Goal: Task Accomplishment & Management: Manage account settings

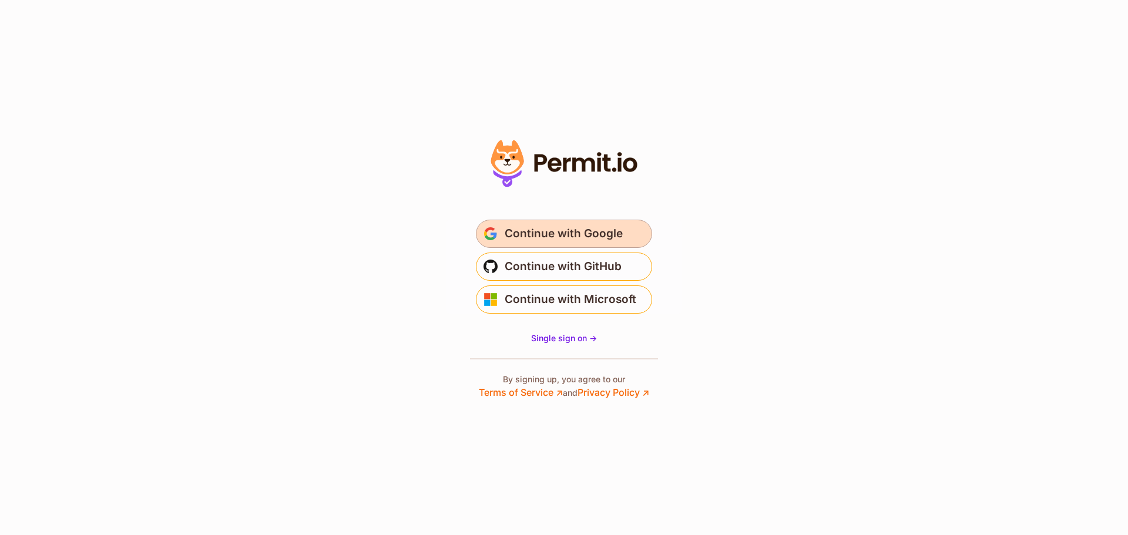
click at [530, 226] on span "Continue with Google" at bounding box center [564, 233] width 118 height 19
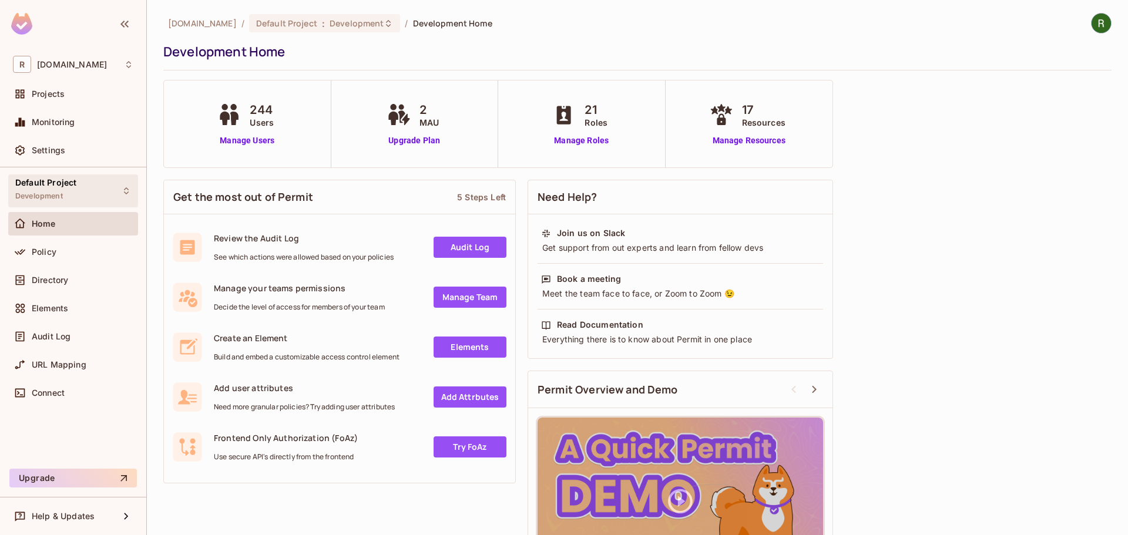
click at [105, 180] on div "Default Project Development" at bounding box center [73, 190] width 130 height 32
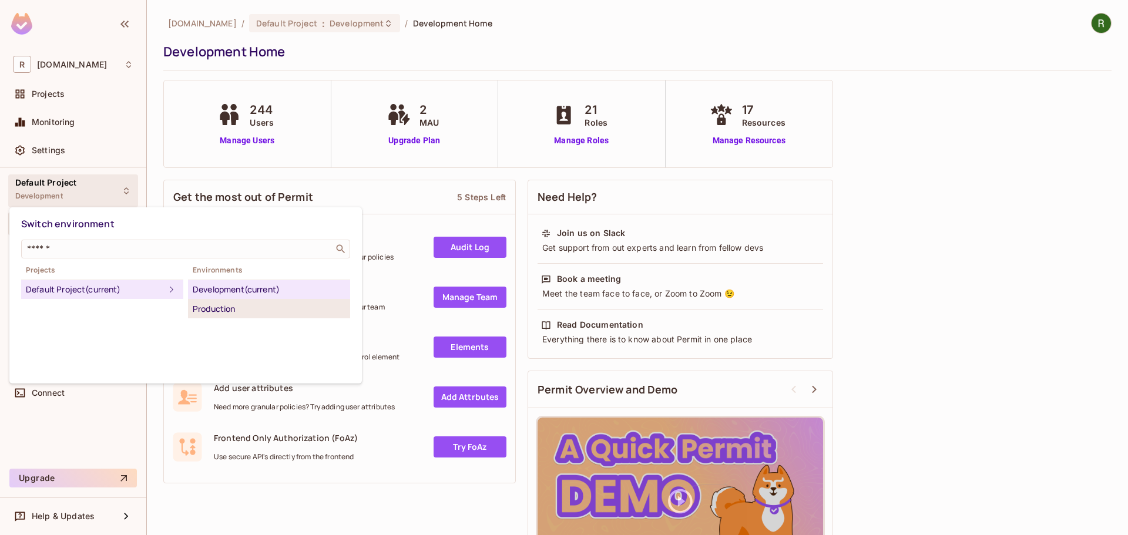
click at [231, 302] on div "Production" at bounding box center [269, 309] width 153 height 14
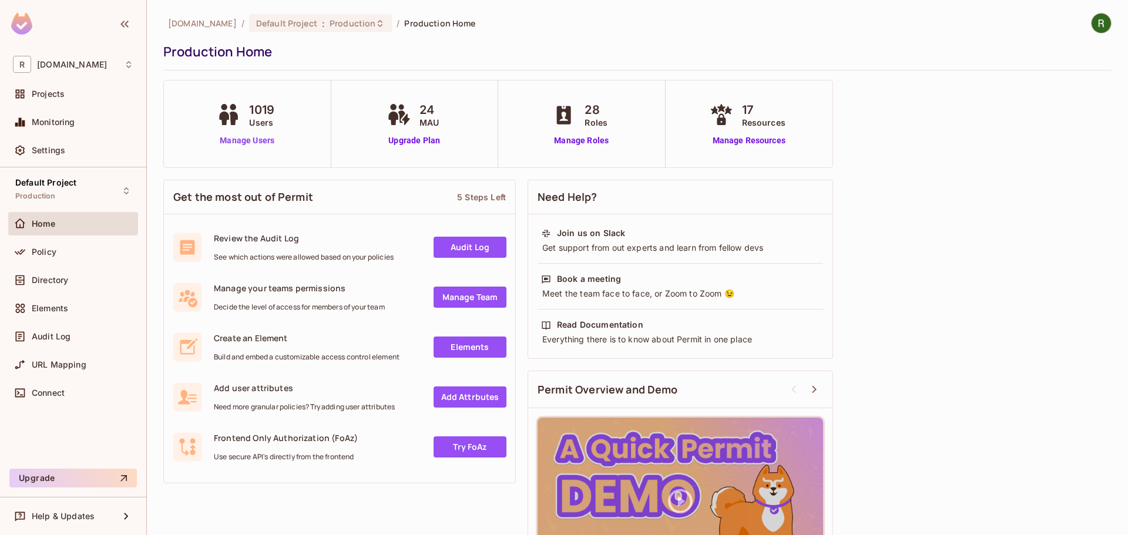
click at [260, 142] on link "Manage Users" at bounding box center [247, 141] width 66 height 12
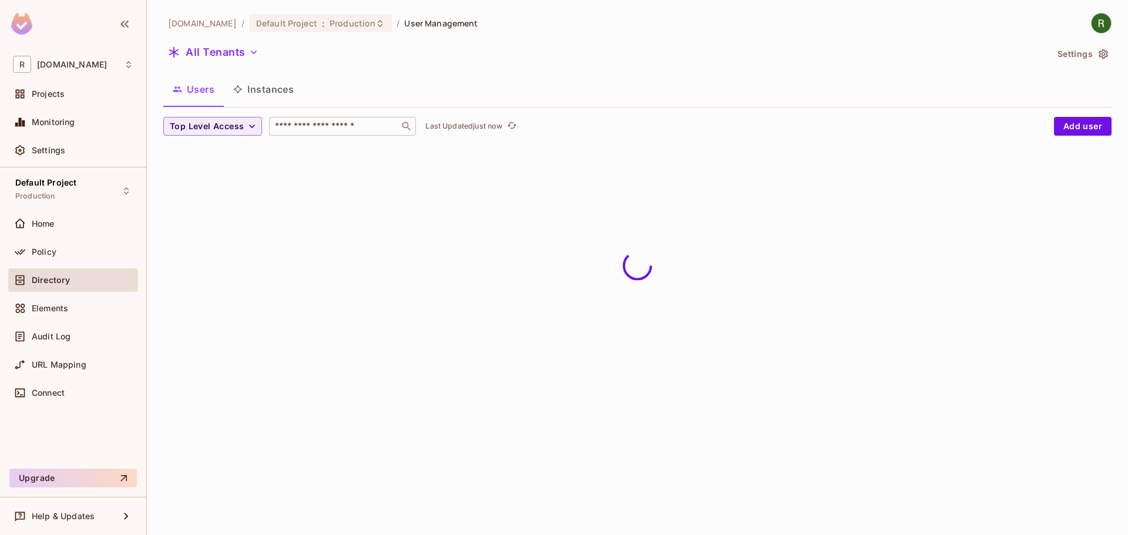
click at [365, 122] on input "text" at bounding box center [334, 126] width 123 height 12
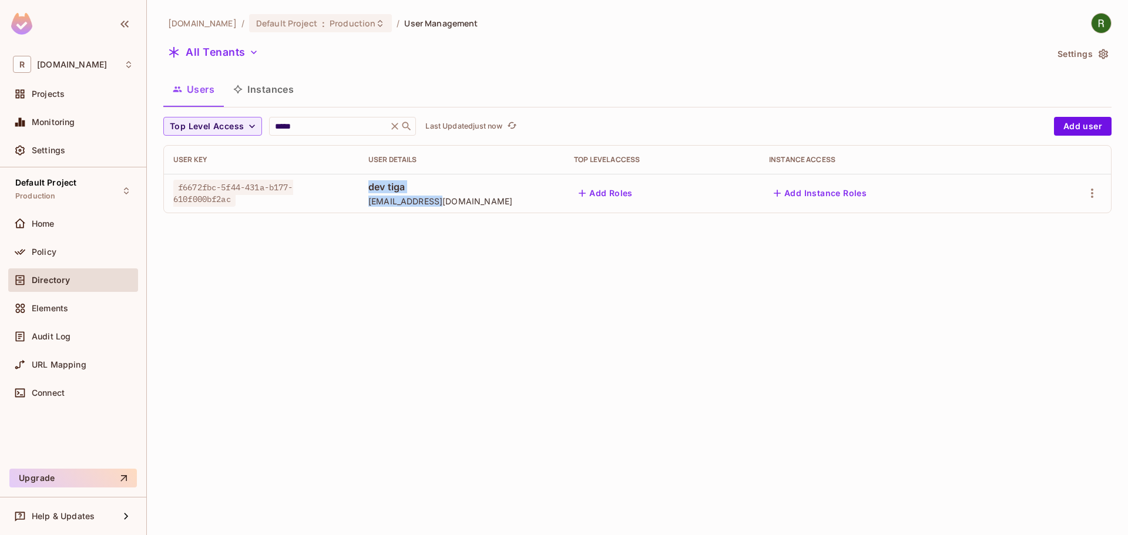
drag, startPoint x: 364, startPoint y: 184, endPoint x: 485, endPoint y: 208, distance: 123.4
click at [485, 208] on td "dev tiga [EMAIL_ADDRESS][DOMAIN_NAME]" at bounding box center [462, 193] width 206 height 39
click at [412, 122] on icon at bounding box center [407, 126] width 12 height 12
click at [407, 127] on icon at bounding box center [406, 126] width 9 height 9
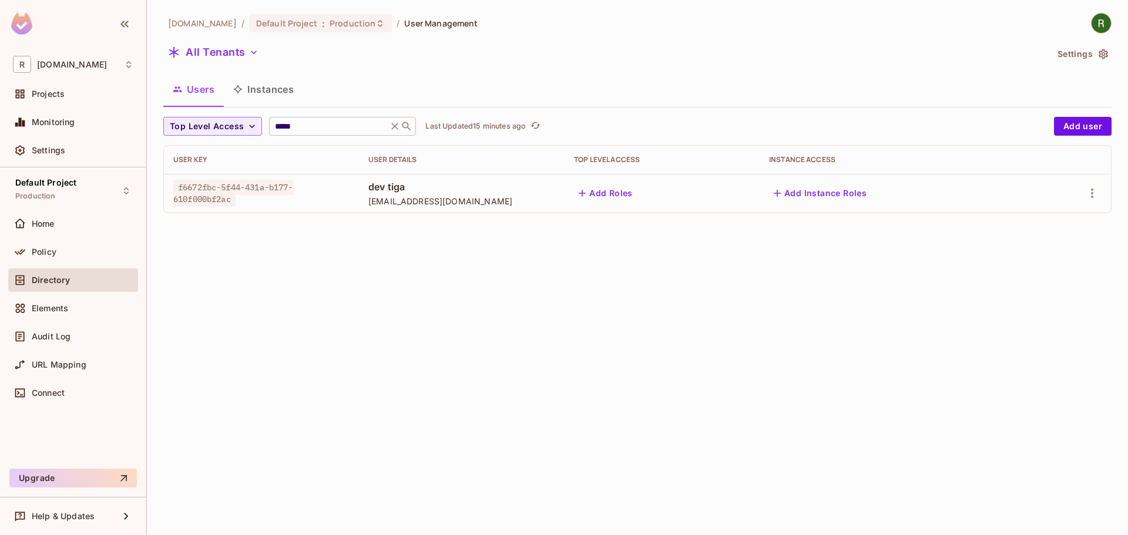
click at [337, 129] on input "*****" at bounding box center [329, 126] width 112 height 12
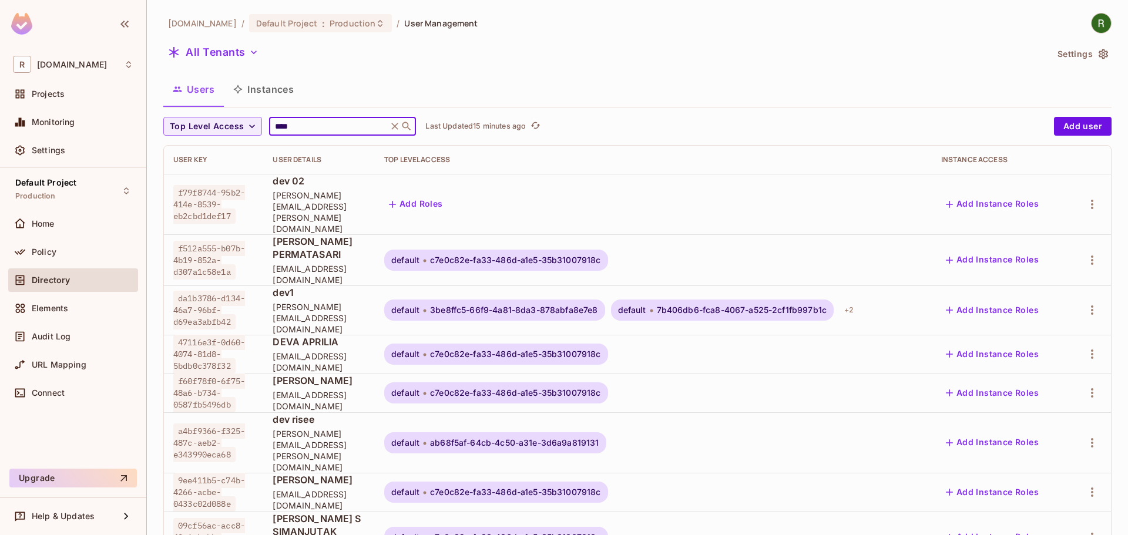
type input "*****"
